Goal: Entertainment & Leisure: Browse casually

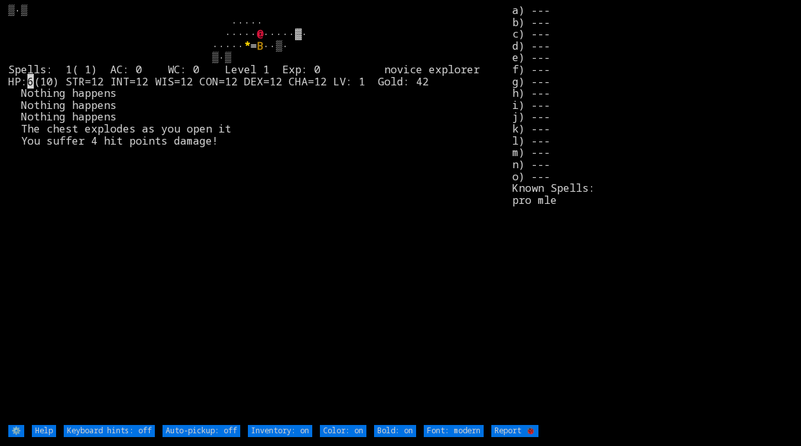
type off "Auto-pickup: on"
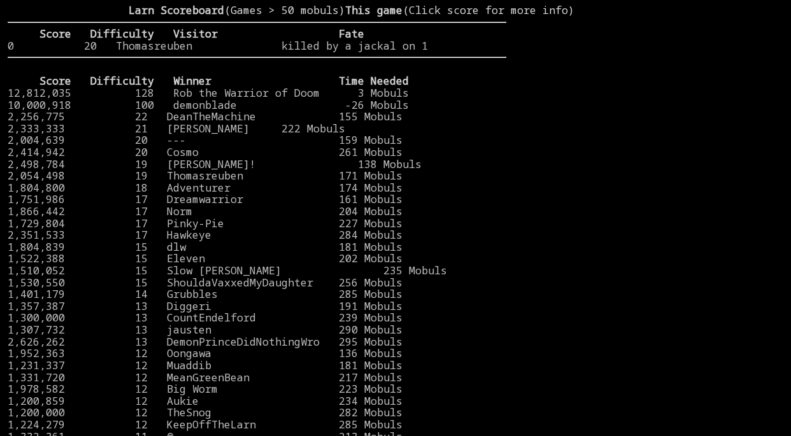
click at [680, 95] on stats at bounding box center [645, 209] width 277 height 410
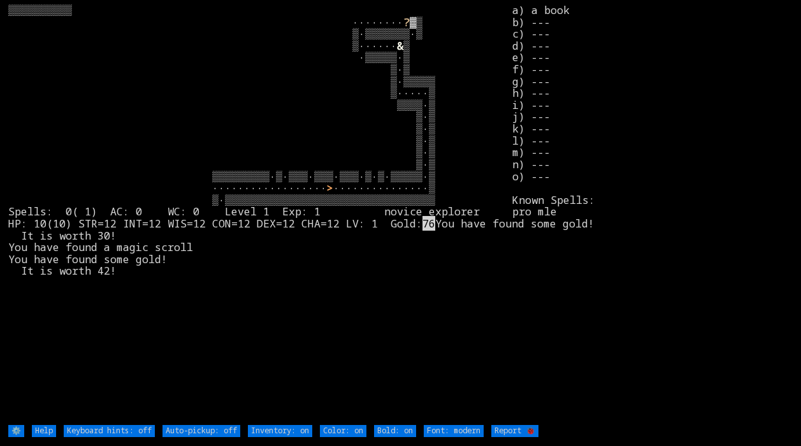
type off "Auto-pickup: on"
